Goal: Navigation & Orientation: Find specific page/section

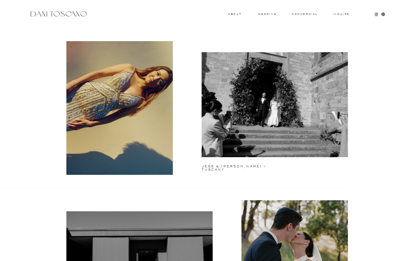
click at [234, 14] on h3 "About" at bounding box center [234, 14] width 12 height 2
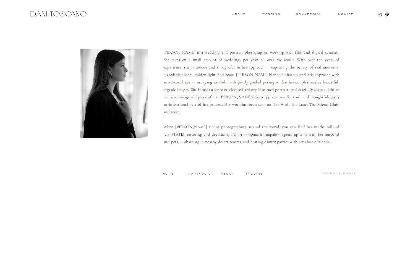
click at [279, 11] on div "Inquire commercial wedding About [PERSON_NAME] is a wedding and portrait photog…" at bounding box center [209, 93] width 418 height 187
click at [299, 15] on h3 "commercial" at bounding box center [308, 14] width 25 height 2
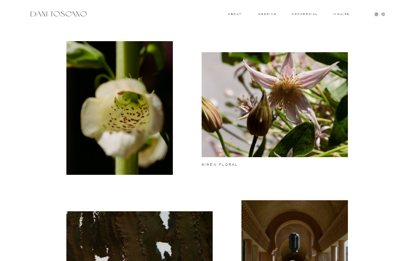
click at [382, 13] on icon at bounding box center [382, 13] width 3 height 3
